Goal: Information Seeking & Learning: Learn about a topic

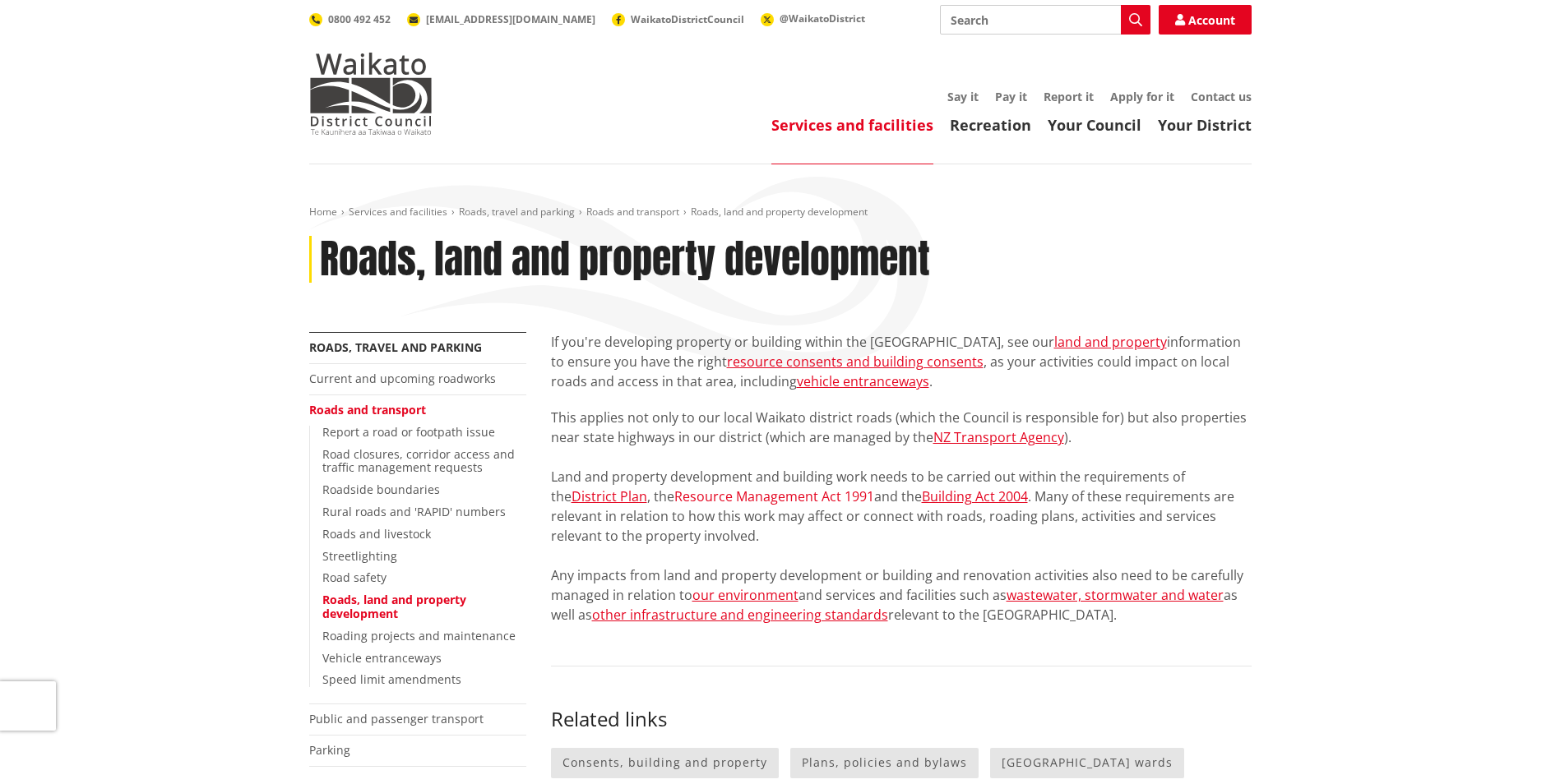
scroll to position [82, 0]
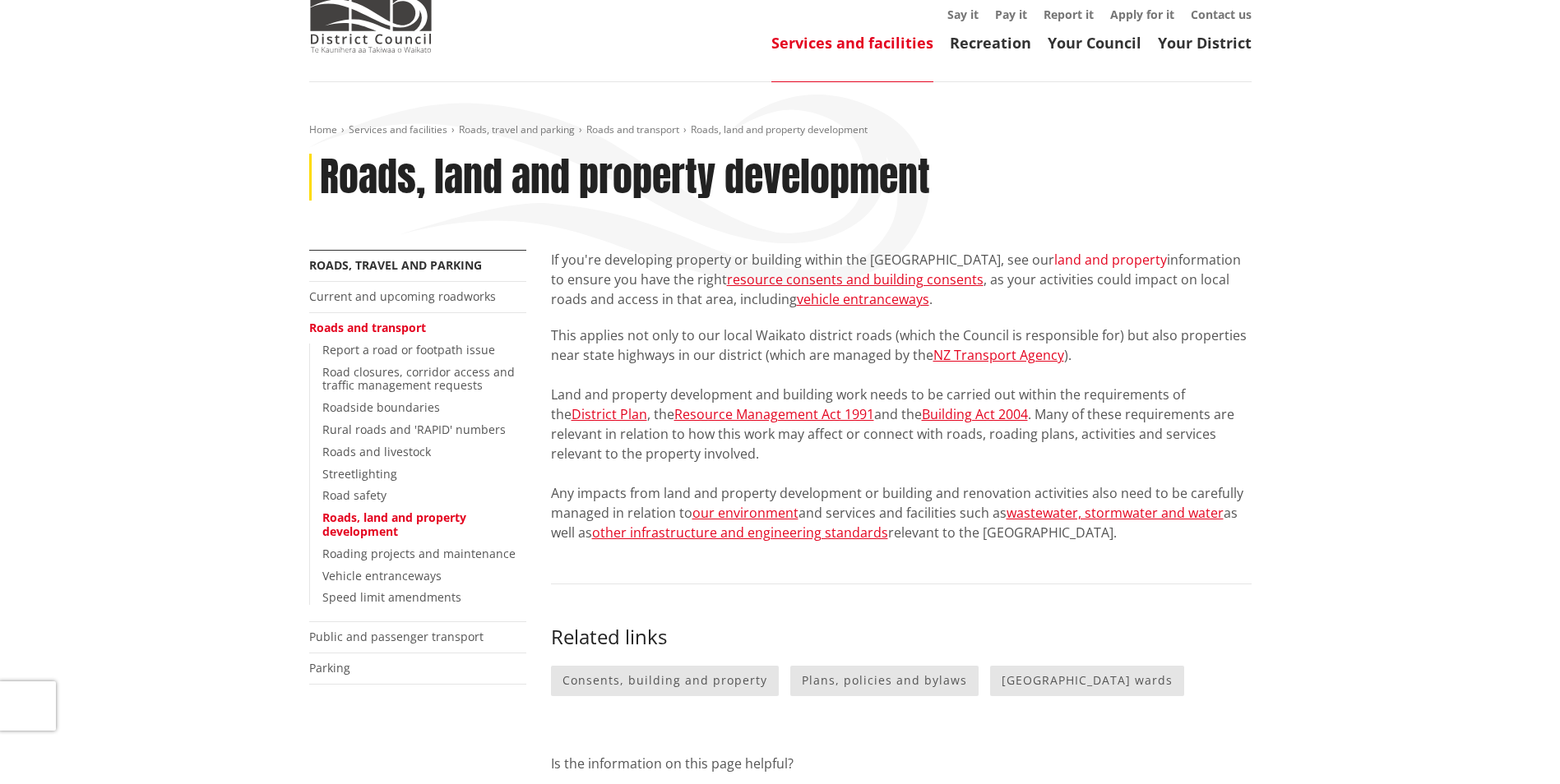
click at [1060, 263] on link "land and property" at bounding box center [1110, 260] width 112 height 18
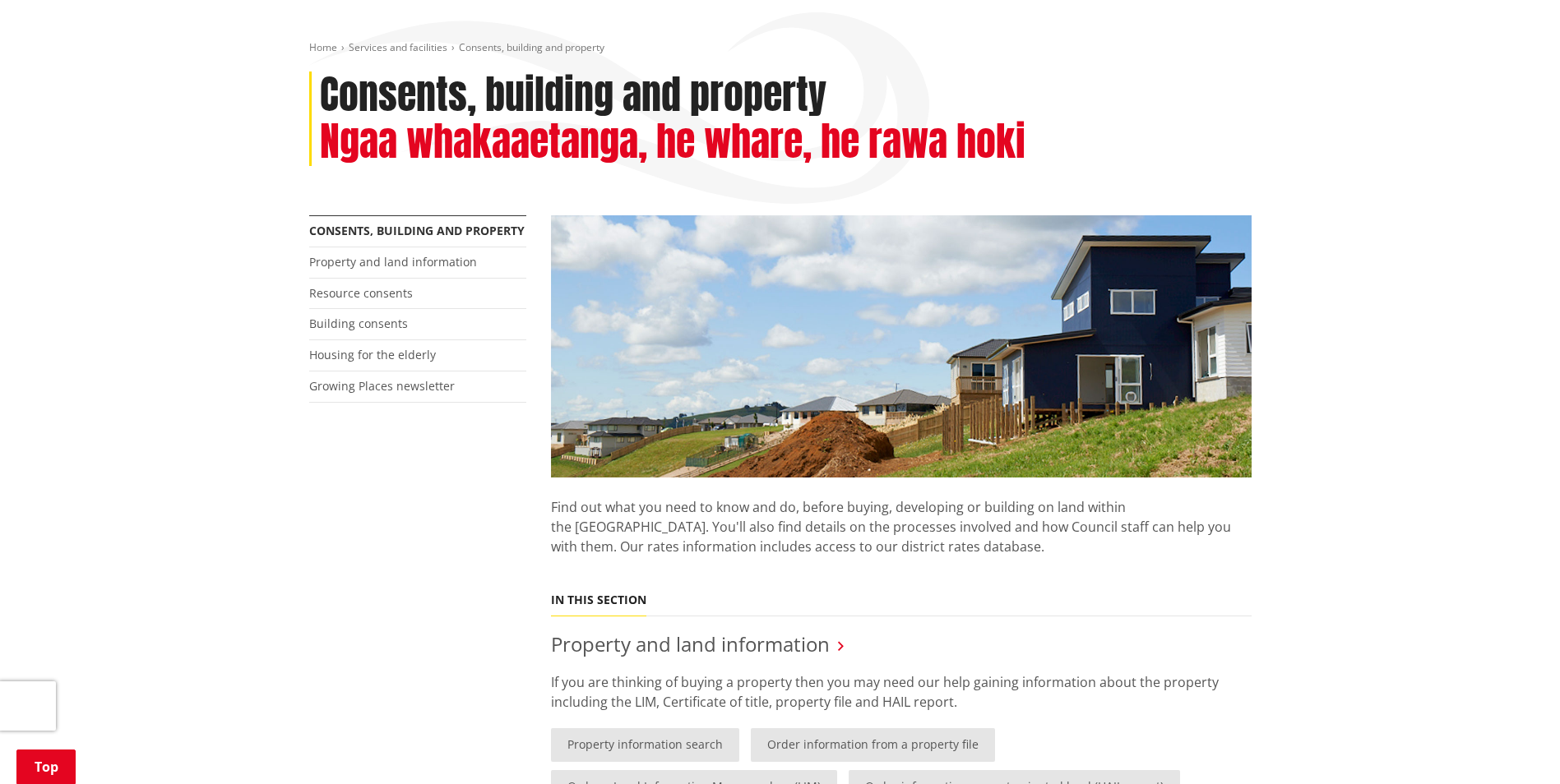
scroll to position [329, 0]
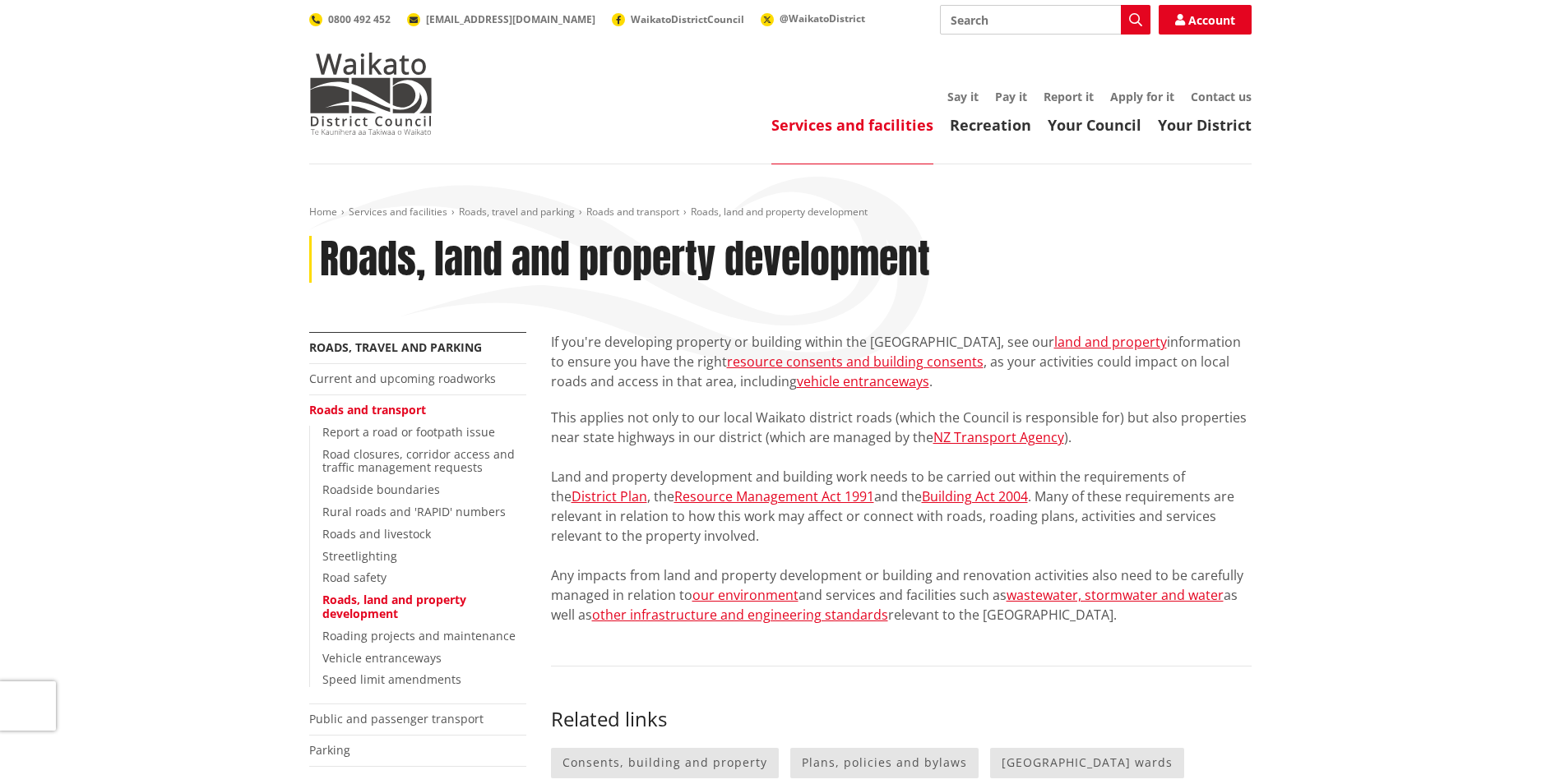
scroll to position [82, 0]
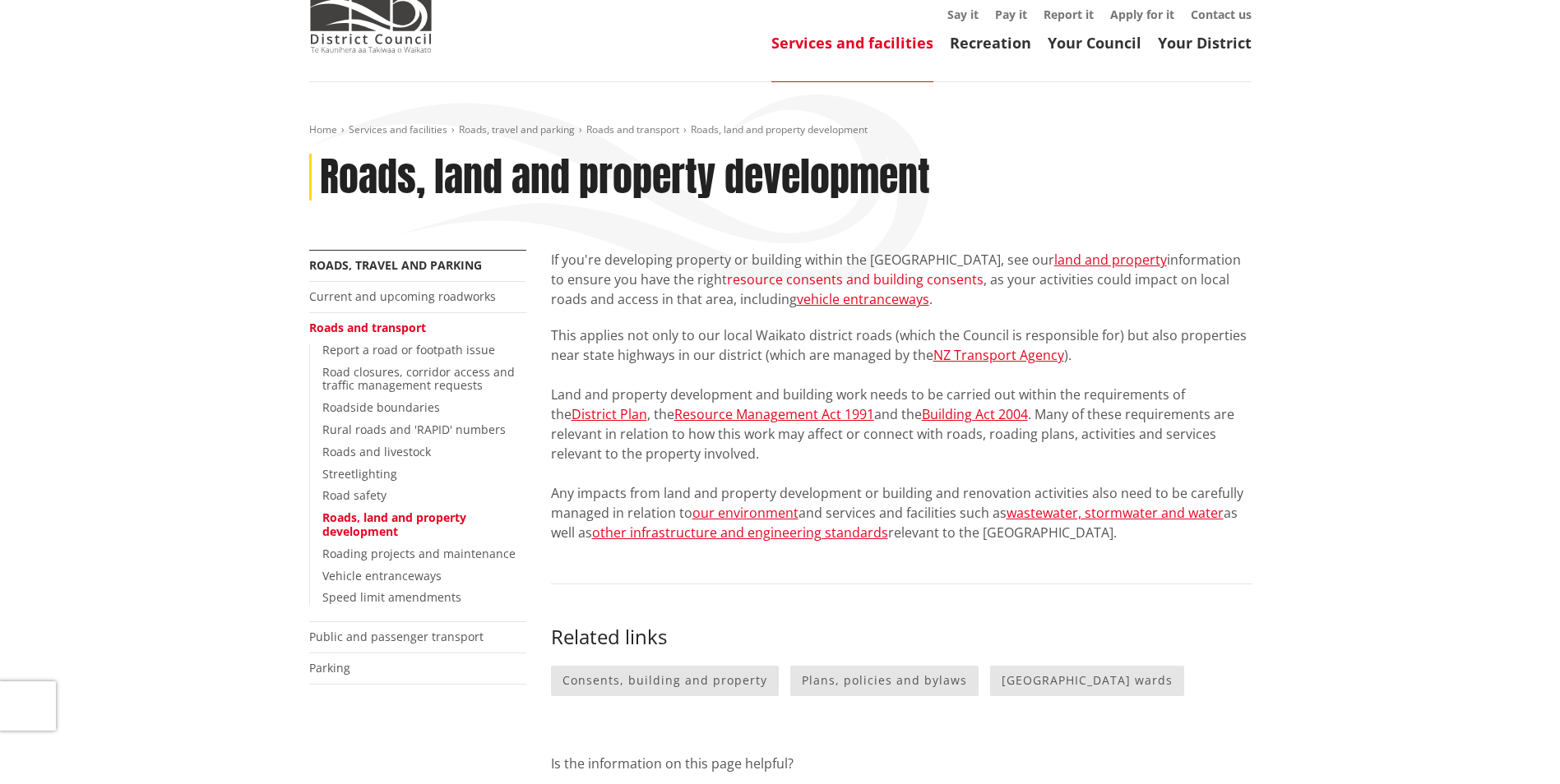
click at [843, 278] on link "resource consents and building consents" at bounding box center [854, 279] width 257 height 18
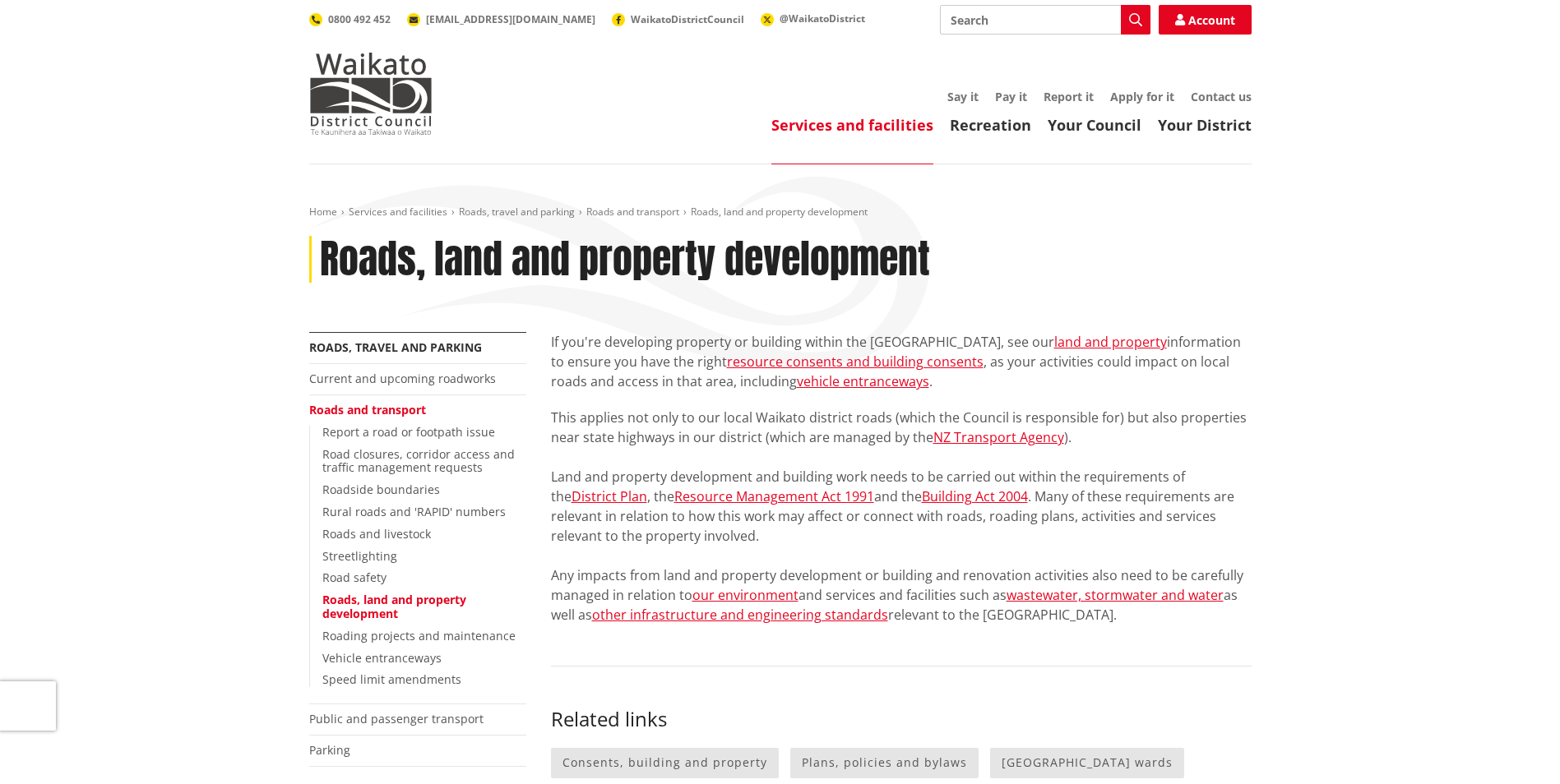
scroll to position [82, 0]
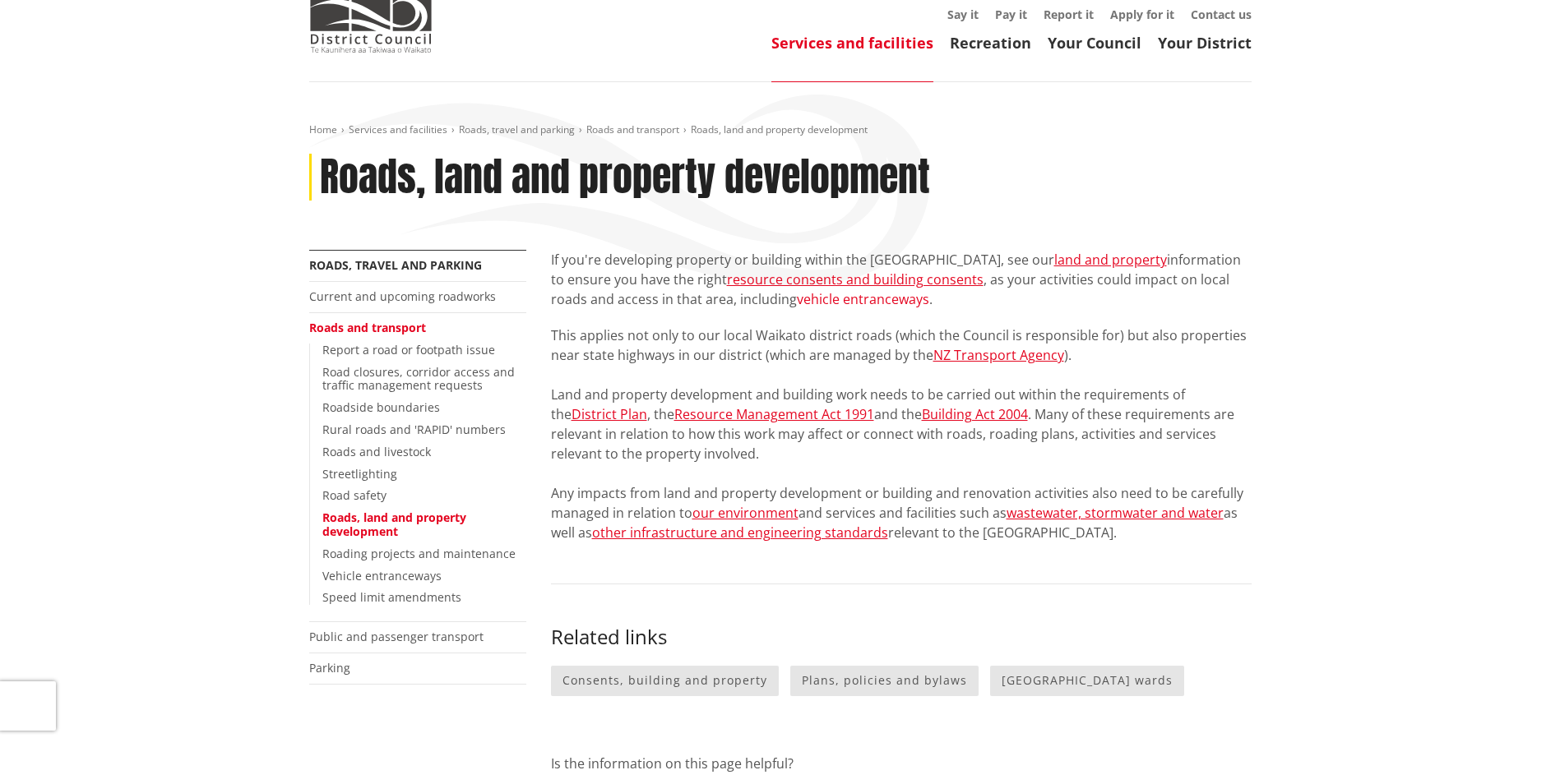
click at [864, 298] on link "vehicle entranceways" at bounding box center [863, 299] width 132 height 18
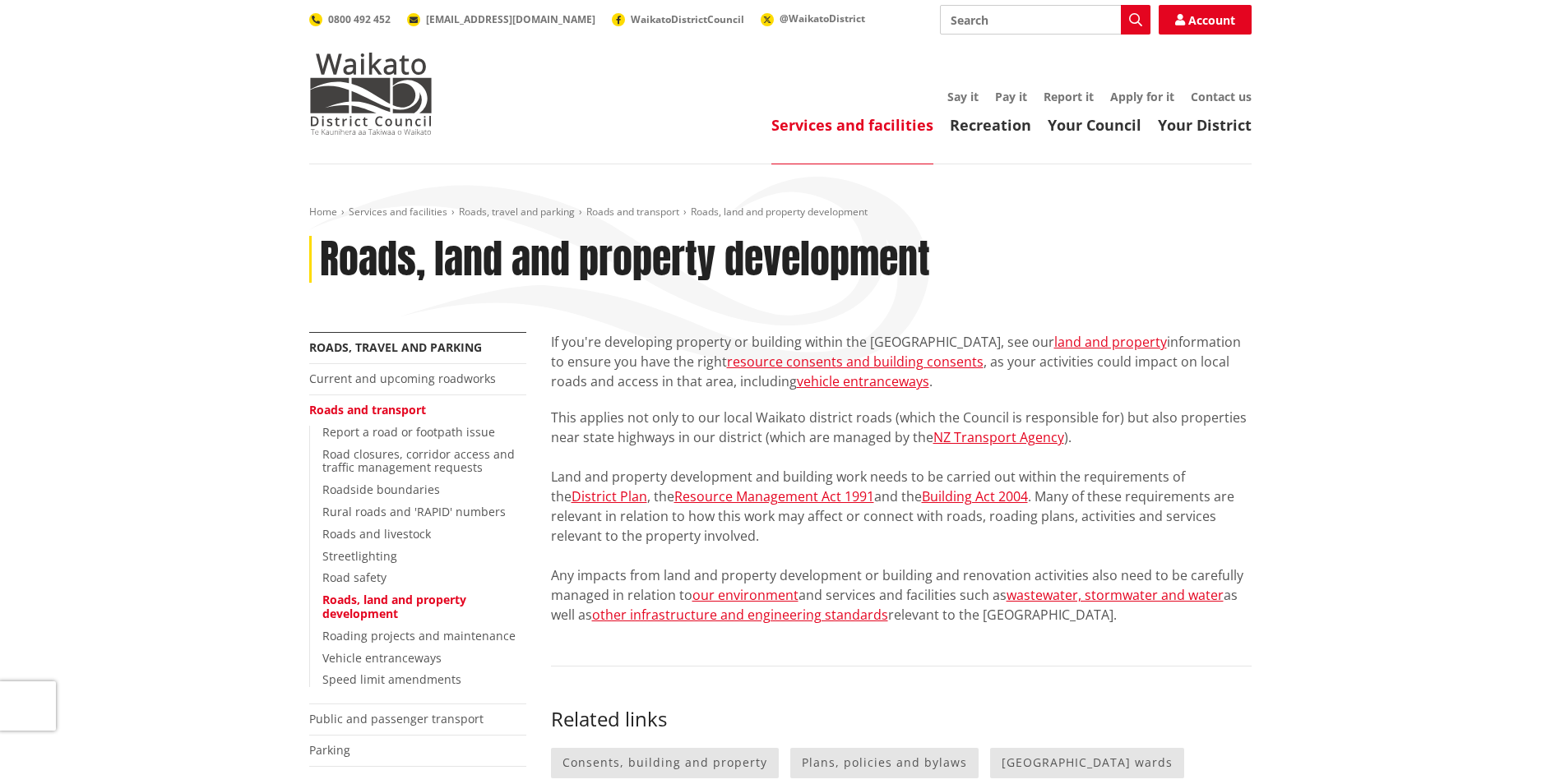
scroll to position [82, 0]
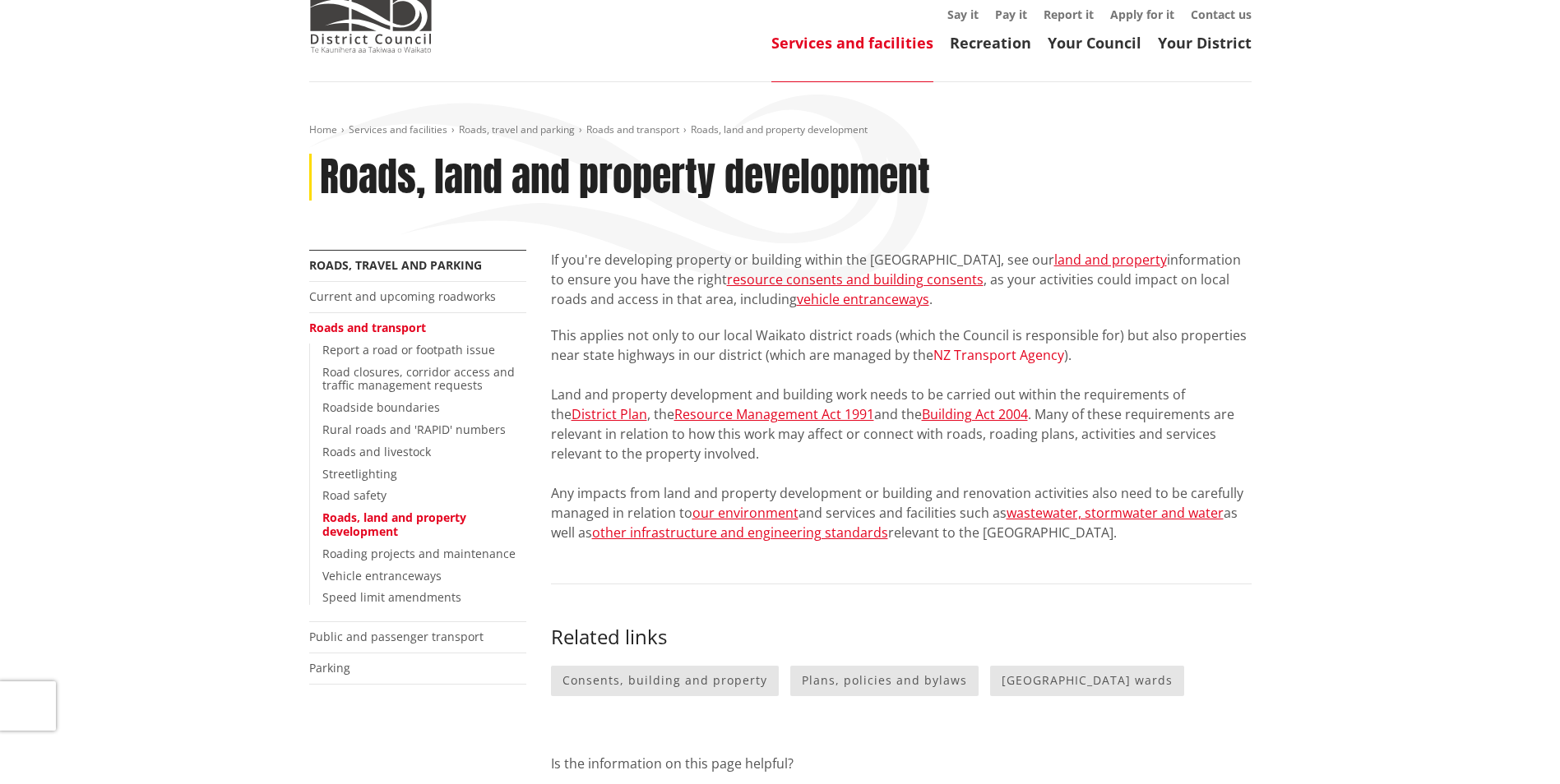
click at [1017, 353] on link "NZ Transport Agency" at bounding box center [998, 355] width 131 height 18
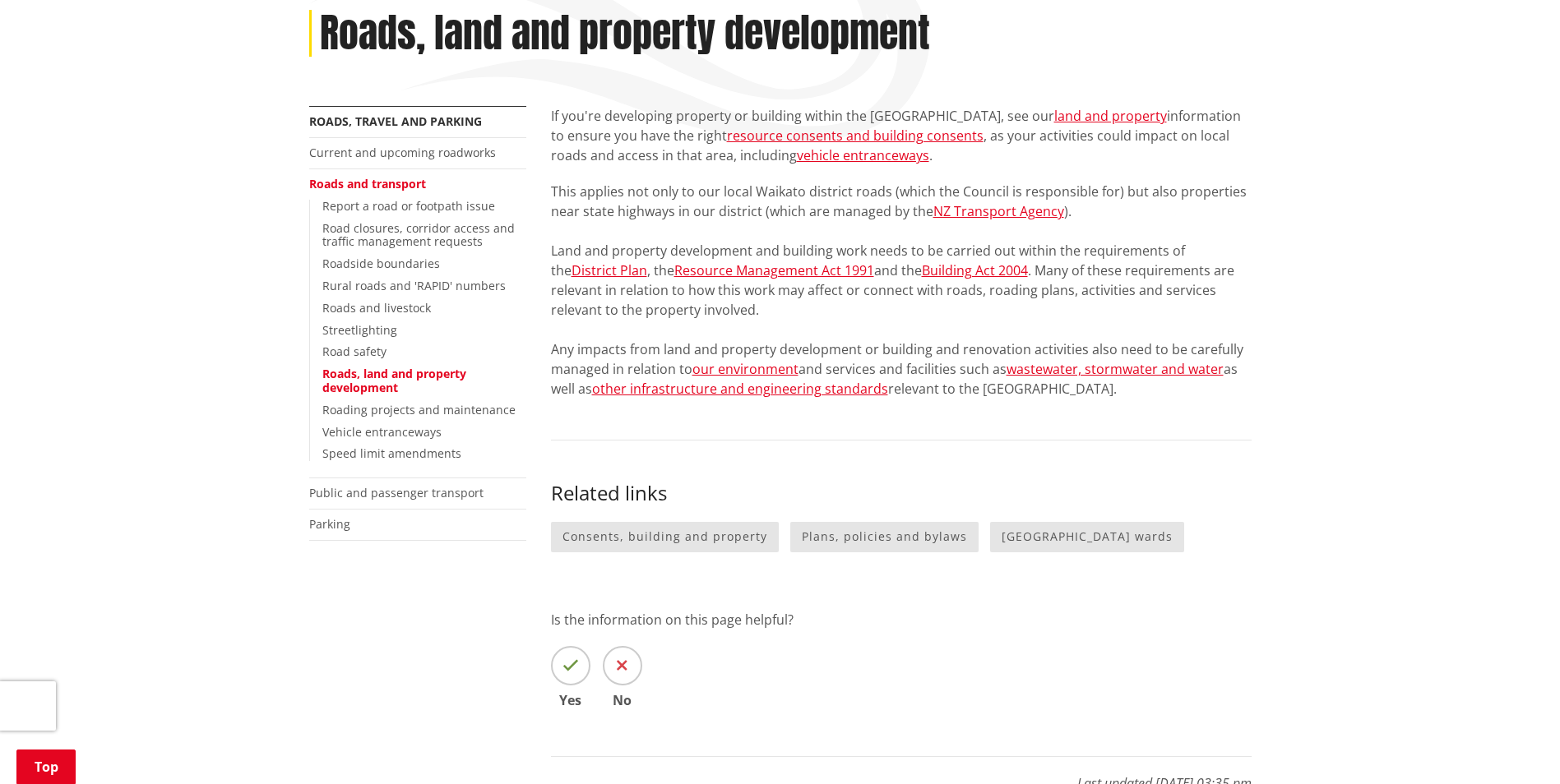
scroll to position [246, 0]
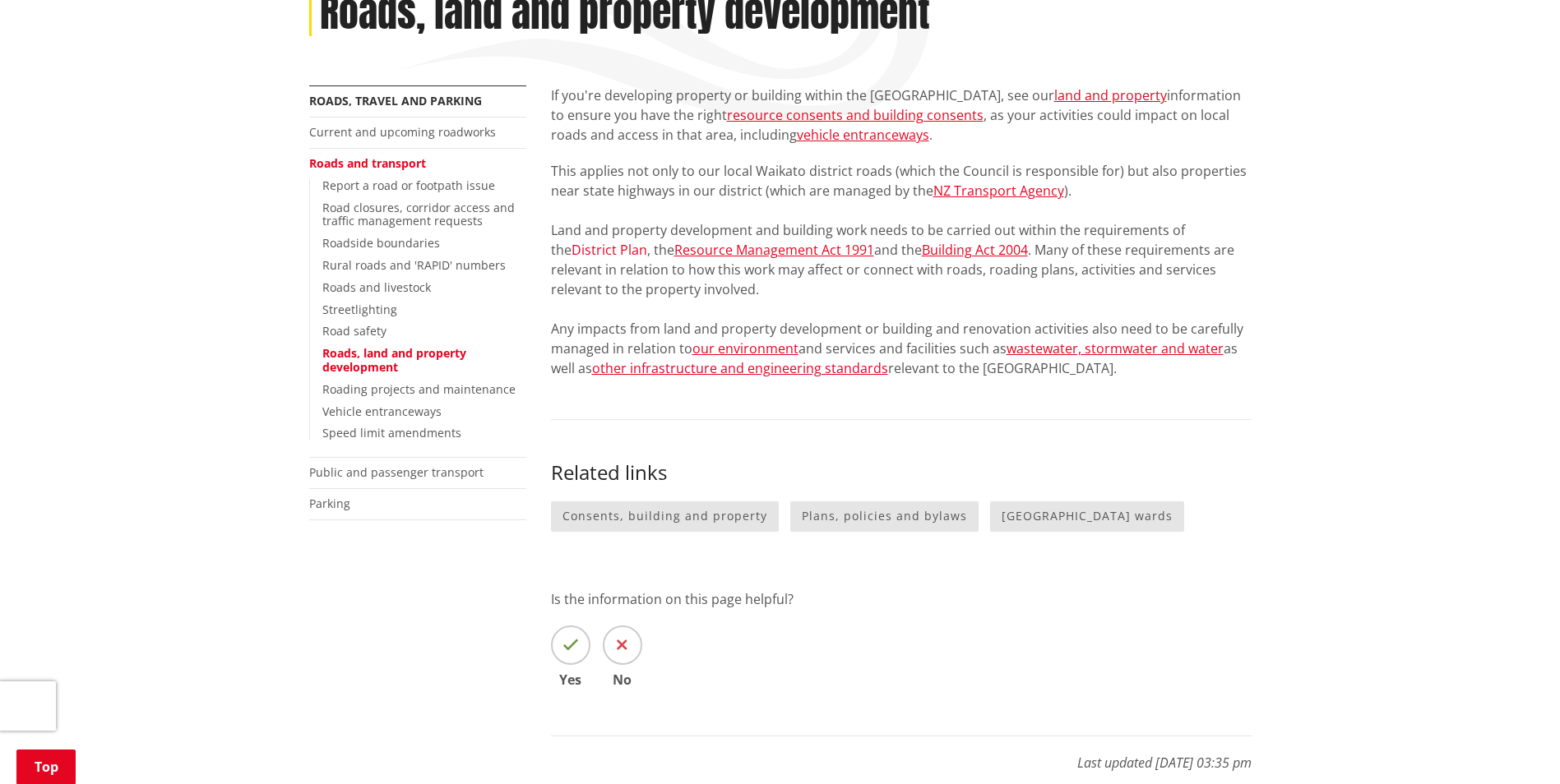
click at [647, 241] on link "District Plan" at bounding box center [609, 250] width 76 height 18
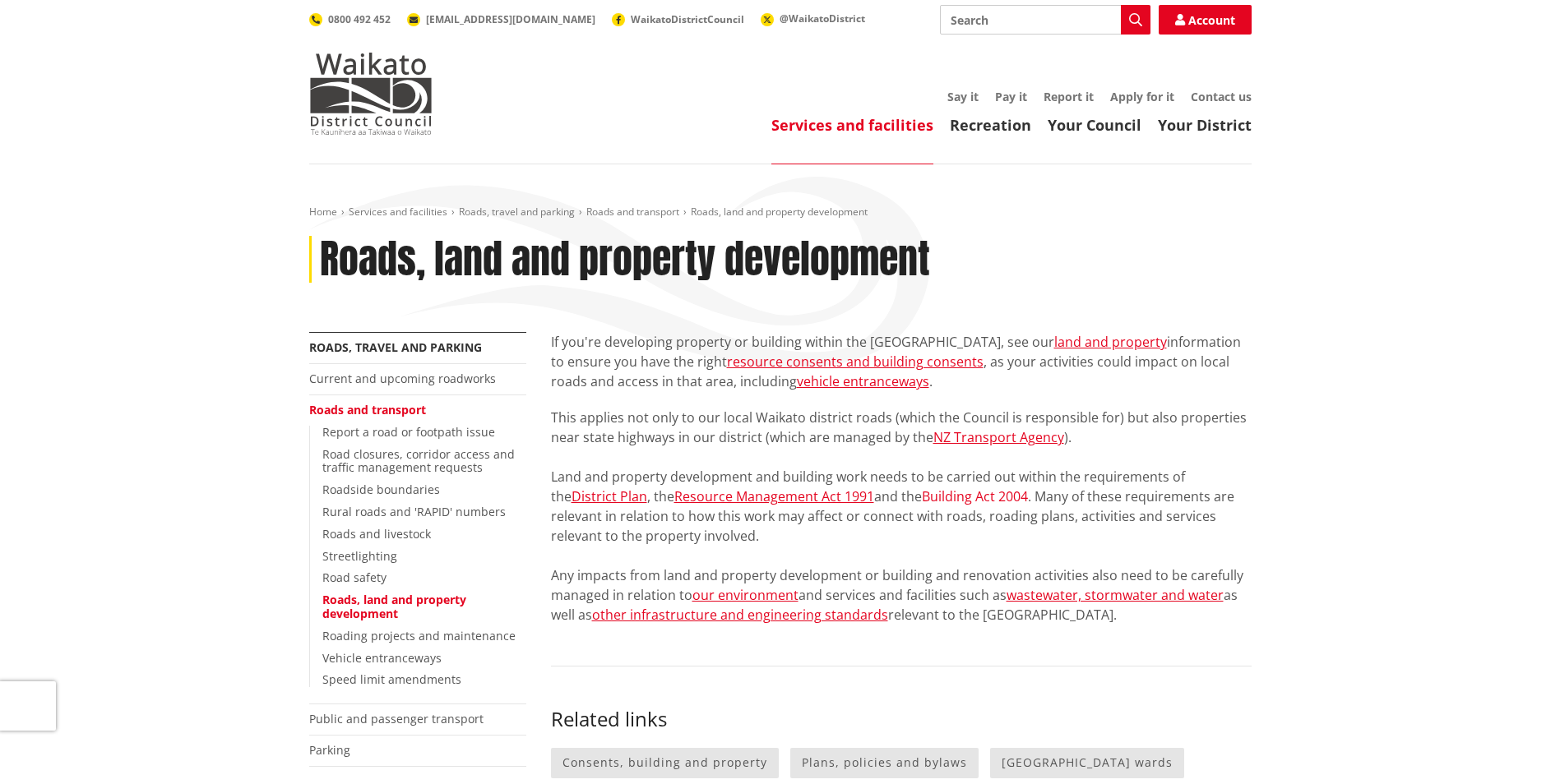
scroll to position [246, 0]
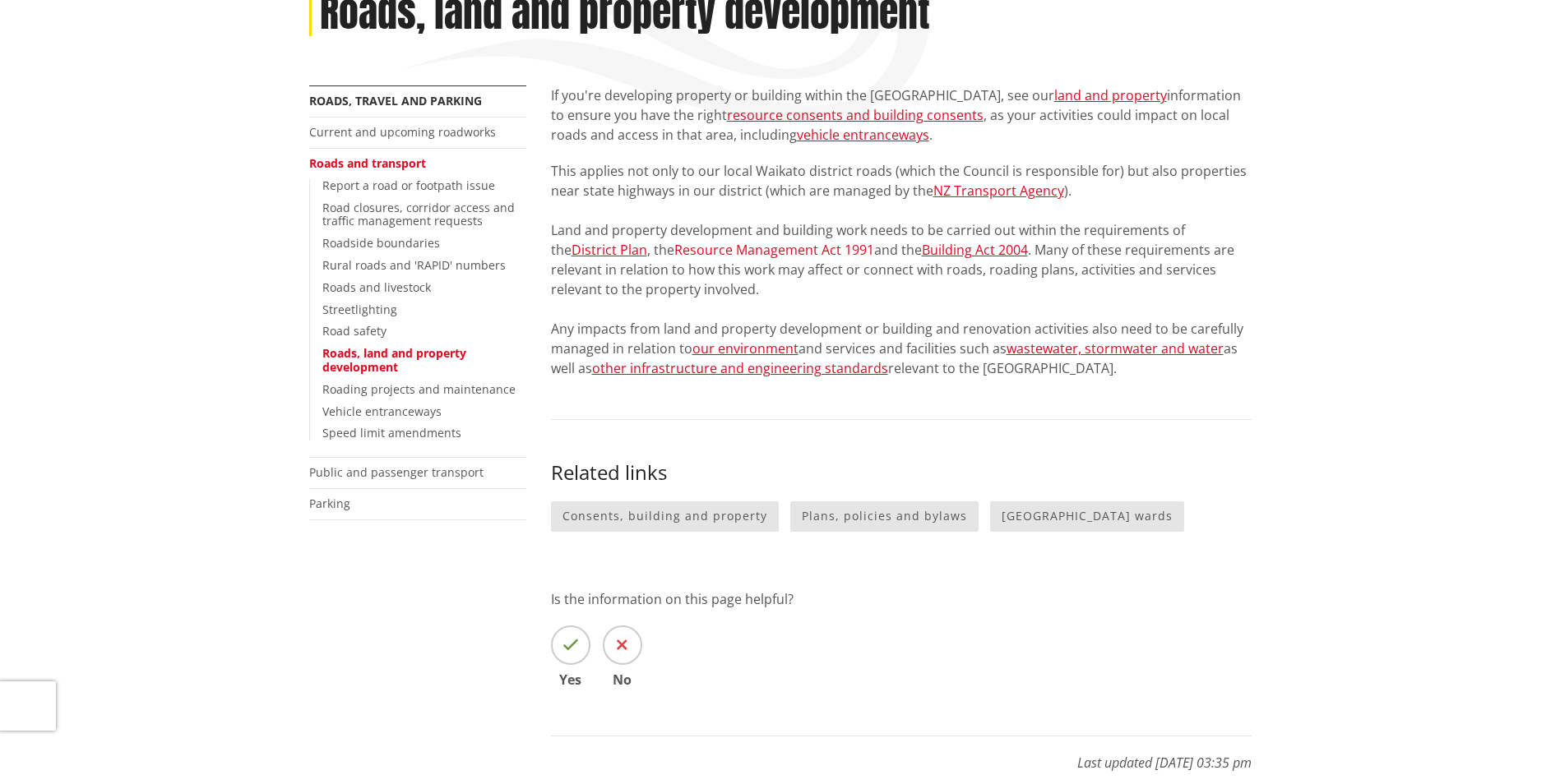
click at [697, 247] on link "Resource Management Act 1991" at bounding box center [774, 250] width 200 height 18
click at [934, 251] on link "Building Act 2004" at bounding box center [975, 250] width 106 height 18
click at [744, 347] on link "our environment" at bounding box center [745, 349] width 106 height 18
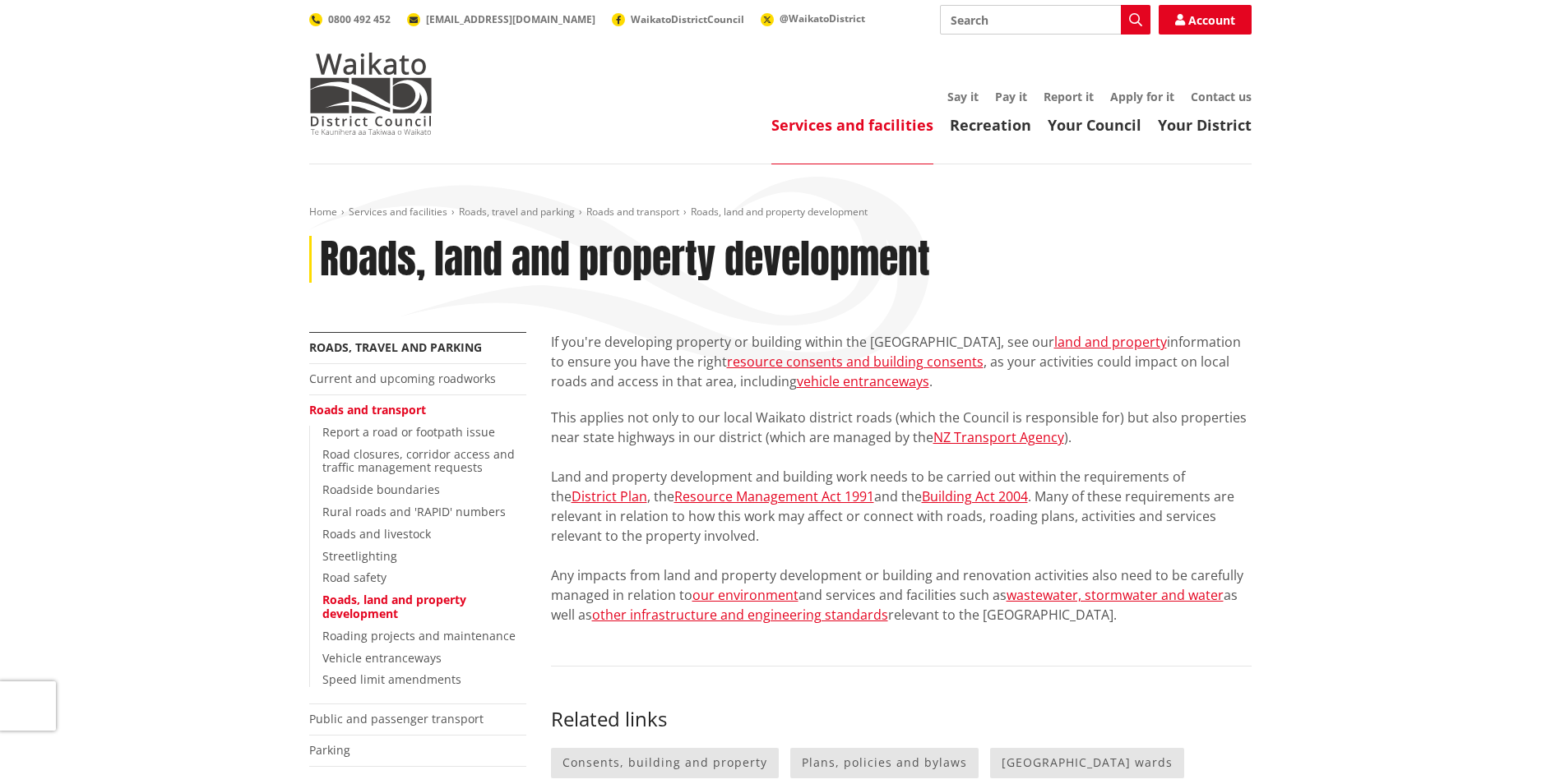
scroll to position [246, 0]
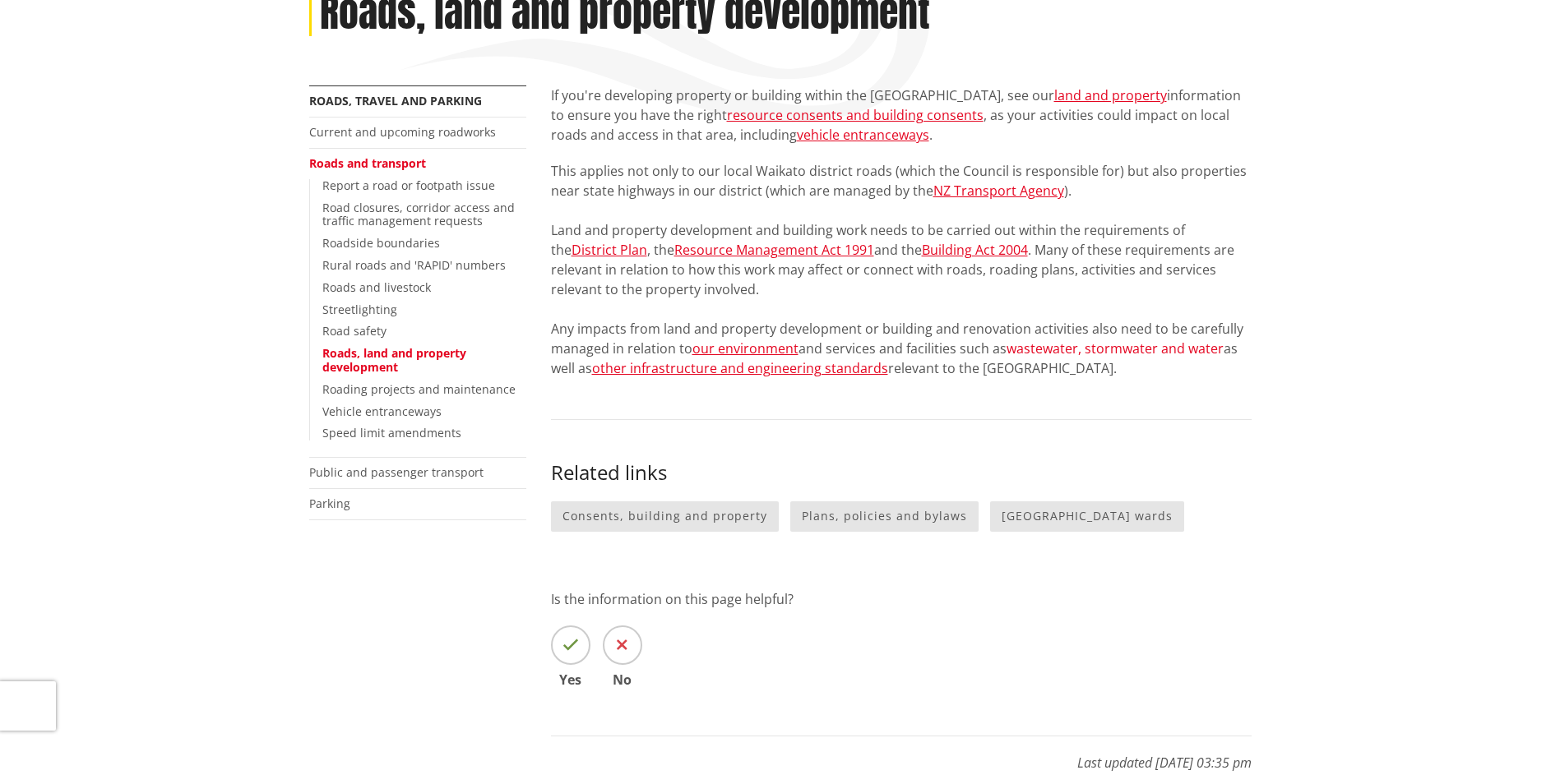
click at [1116, 346] on link "wastewater, stormwater and water" at bounding box center [1115, 349] width 217 height 18
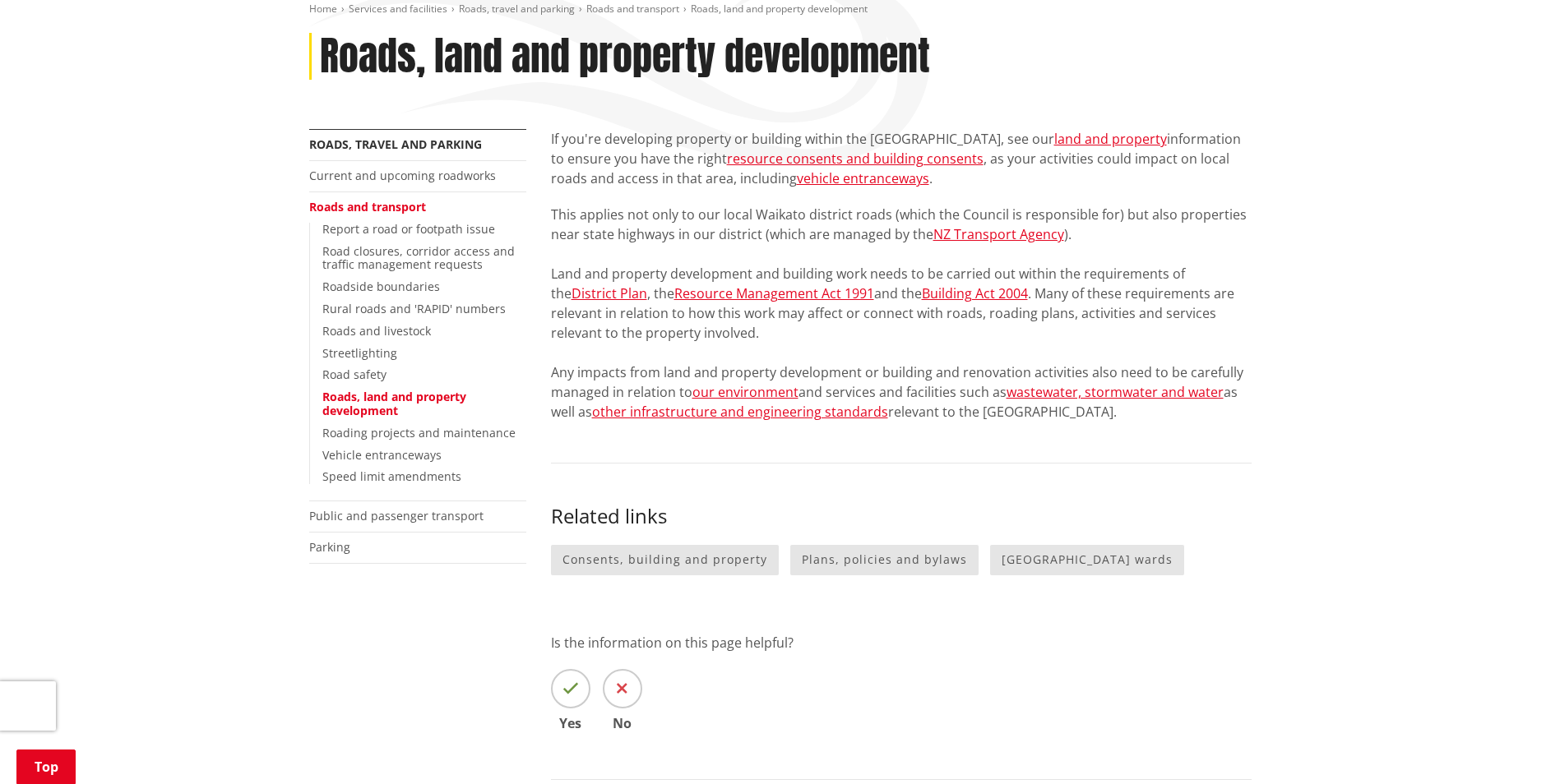
scroll to position [164, 0]
